Goal: Use online tool/utility: Use online tool/utility

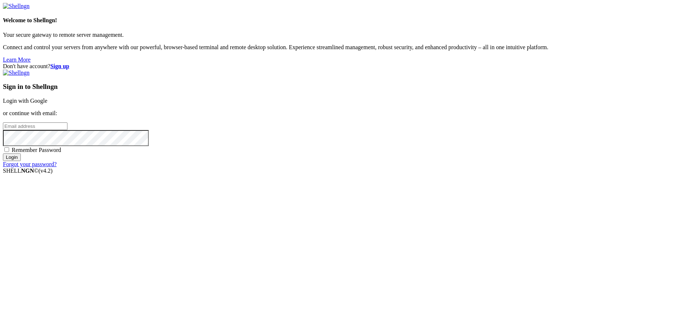
click at [502, 102] on div "Sign in to Shellngn Login with Google or continue with email: Remember Password…" at bounding box center [350, 119] width 695 height 98
click at [47, 104] on link "Login with Google" at bounding box center [25, 101] width 45 height 6
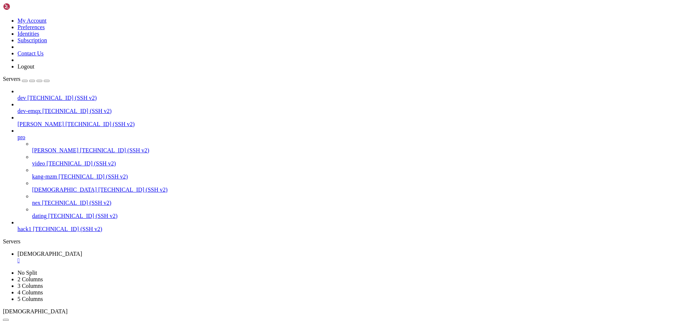
scroll to position [18729, 0]
drag, startPoint x: 111, startPoint y: 611, endPoint x: 7, endPoint y: 561, distance: 115.4
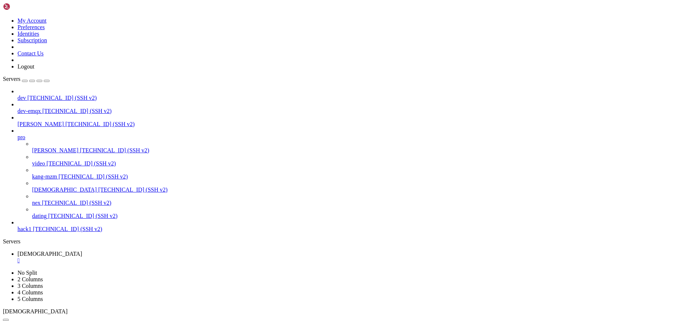
copy div "root@iZt4n09etki8hx488ma60kZ:~# apt install -y python3-pip python3-dev ffmpeg g…"
